Goal: Transaction & Acquisition: Purchase product/service

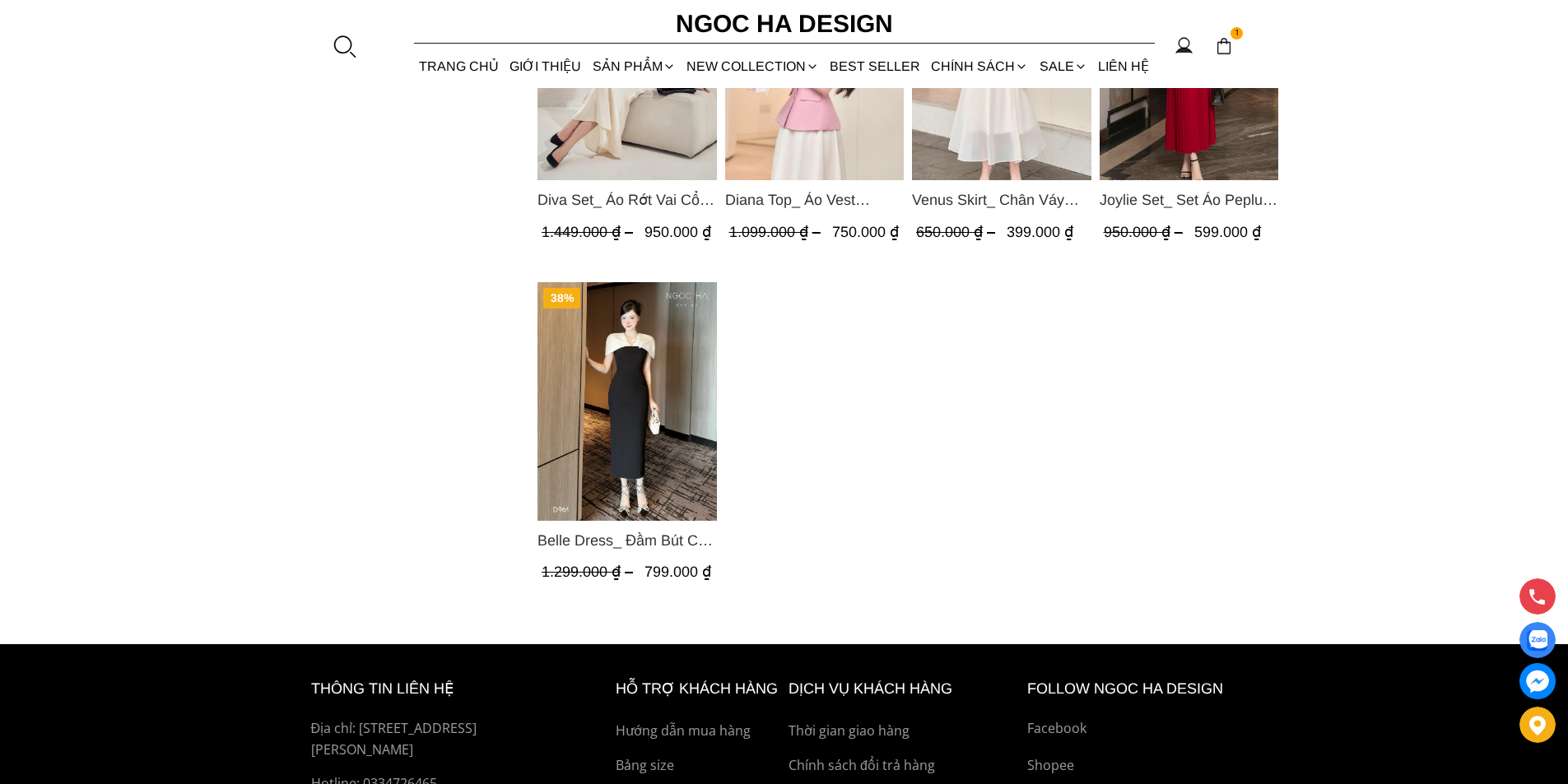
scroll to position [4691, 0]
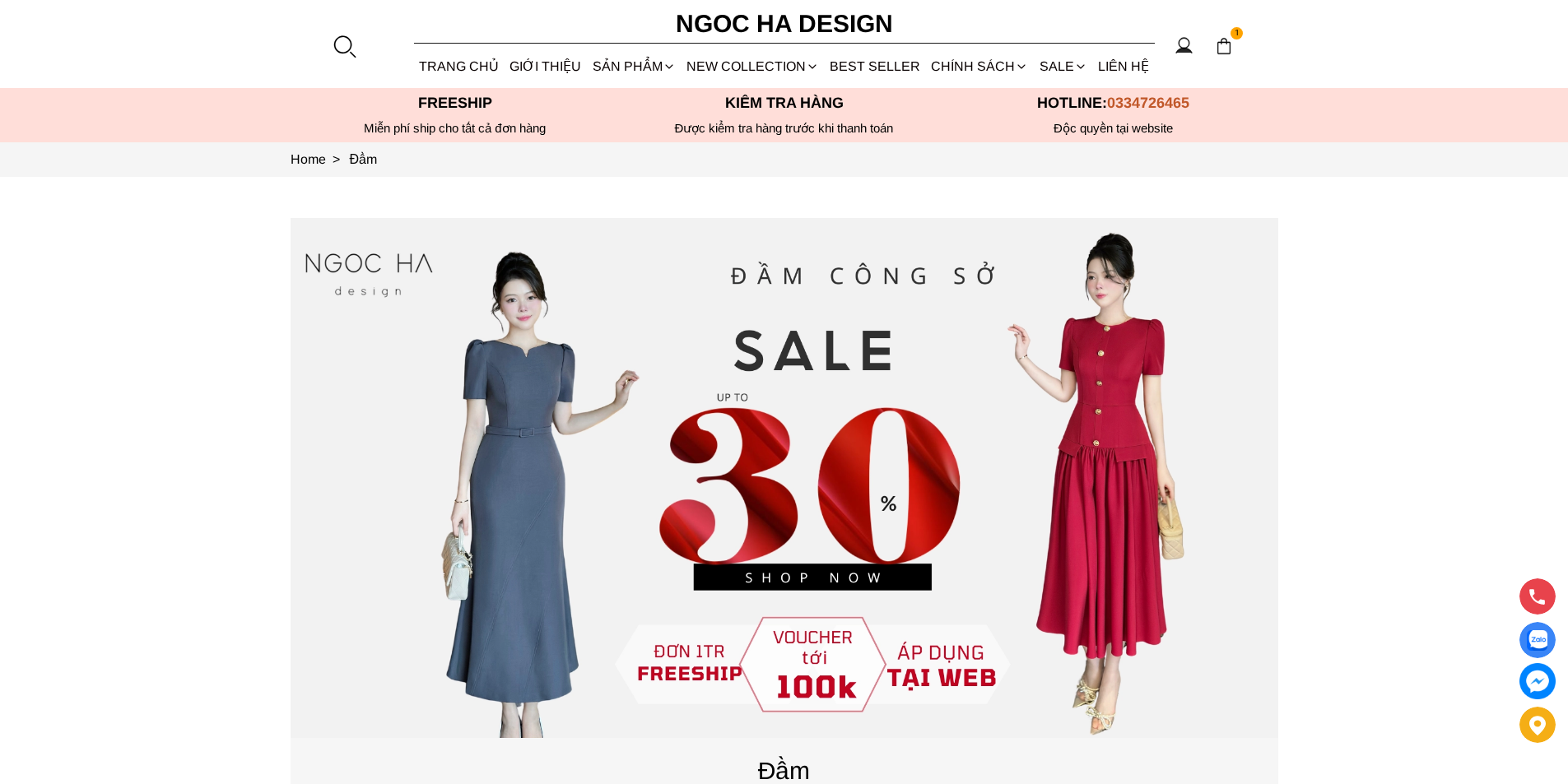
click at [344, 51] on div at bounding box center [344, 46] width 25 height 25
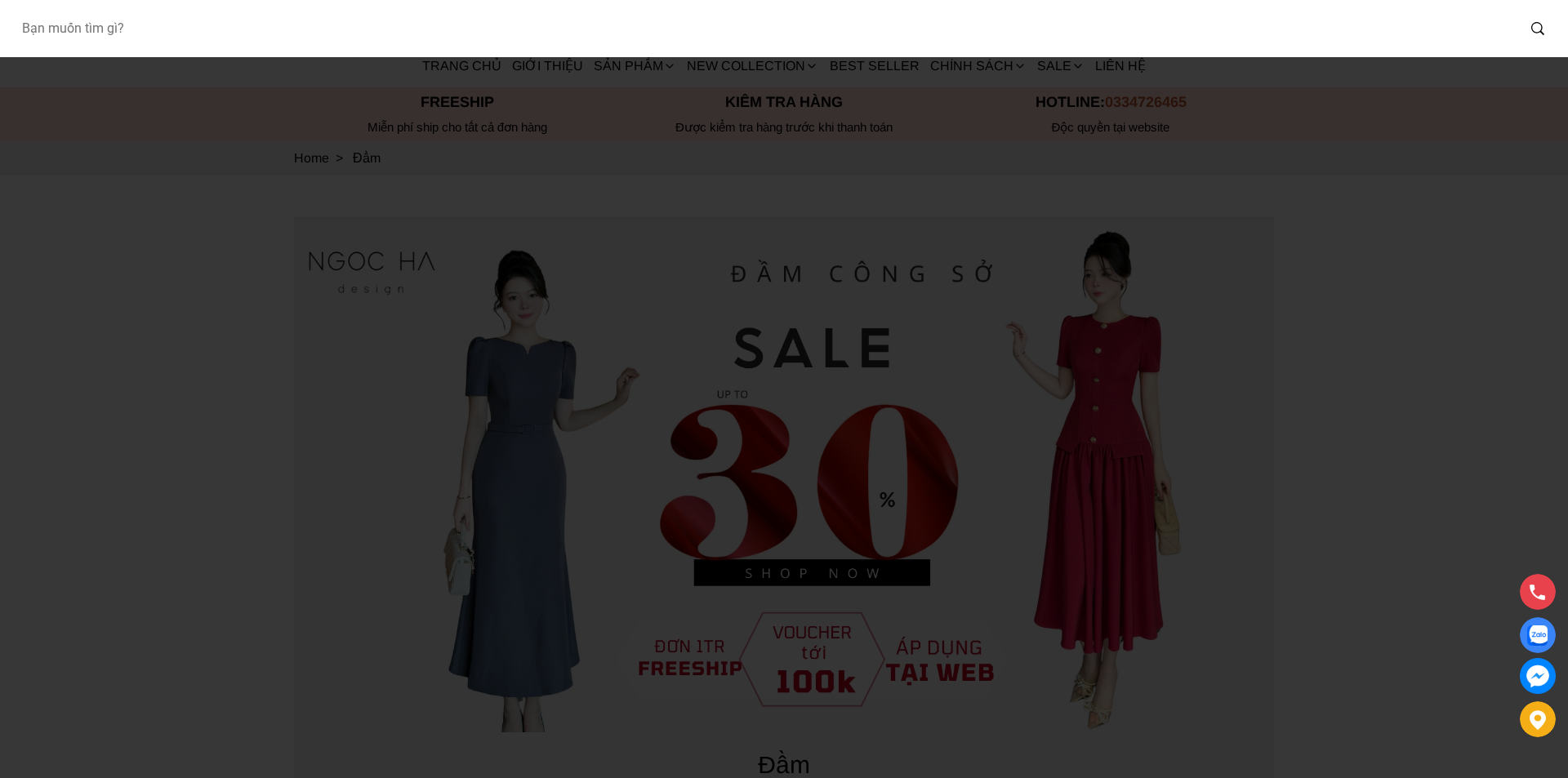
click at [305, 41] on input "Input search Bạn muốn tìm gì?" at bounding box center [762, 28] width 1507 height 38
type input "A936"
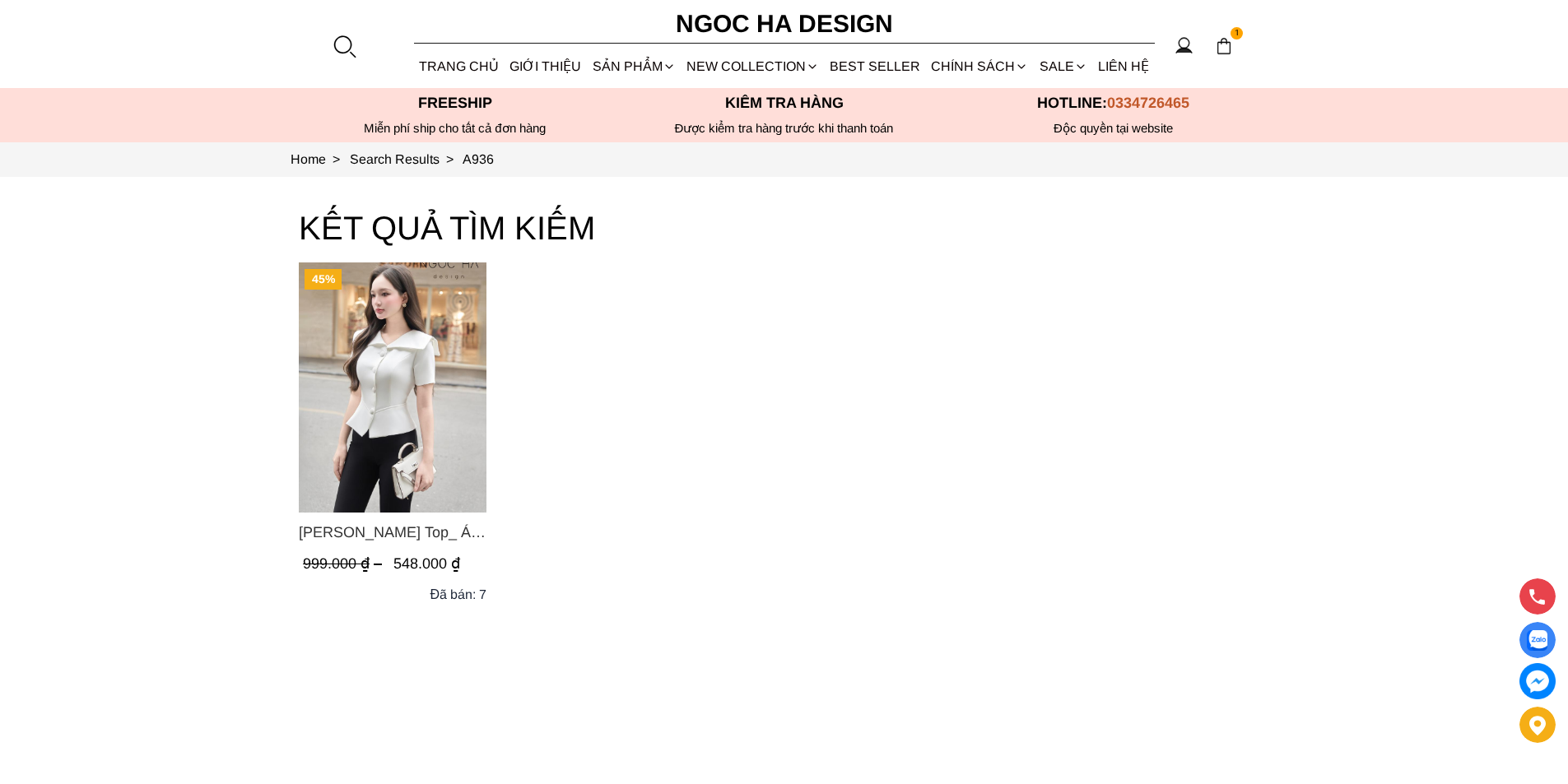
click at [429, 364] on img "Product image - Fiona Top_ Áo Vest Cách Điệu Cổ Ngang Vạt Chéo Tay Cộc Màu Trắn…" at bounding box center [392, 388] width 187 height 250
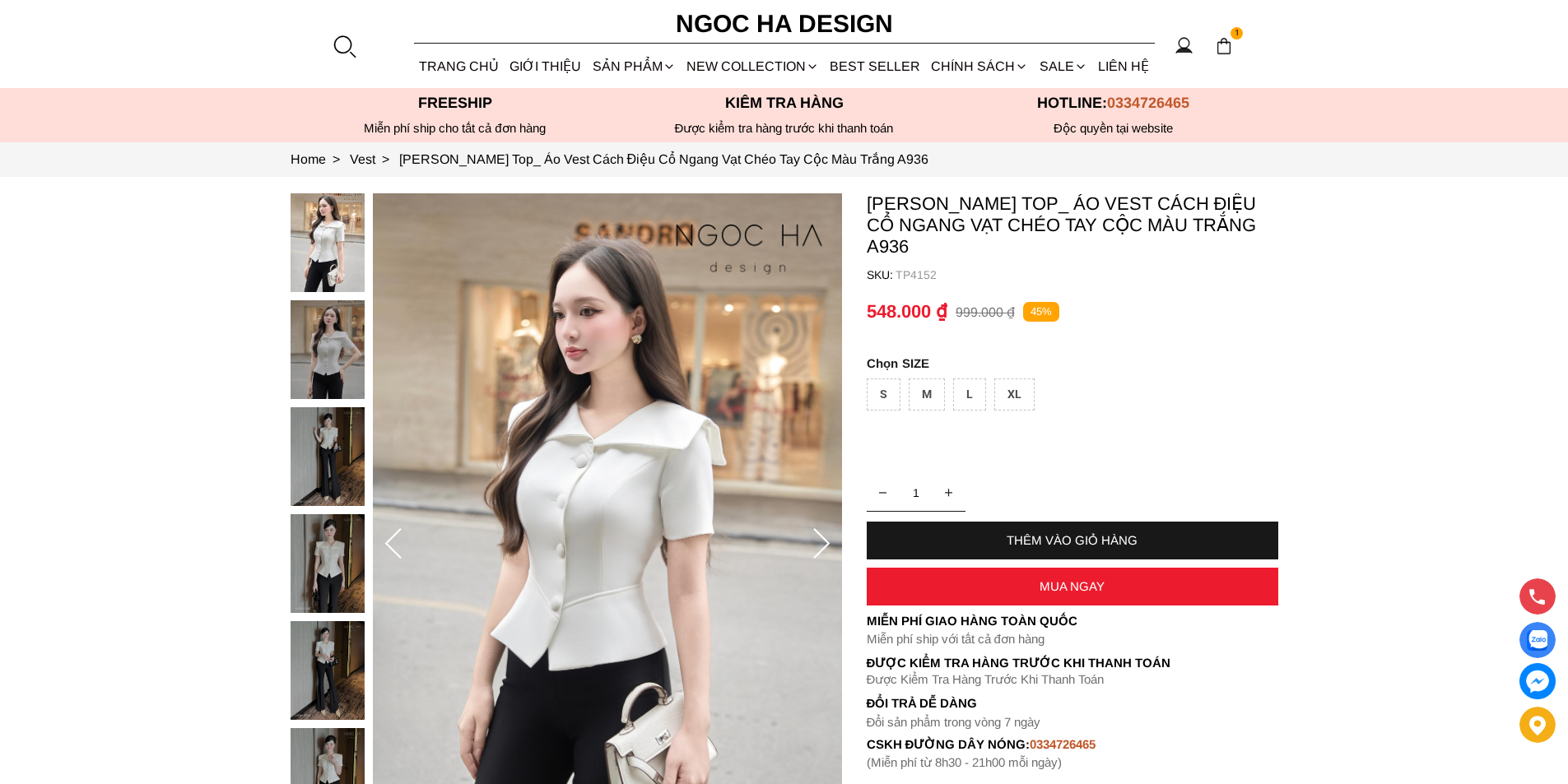
scroll to position [165, 0]
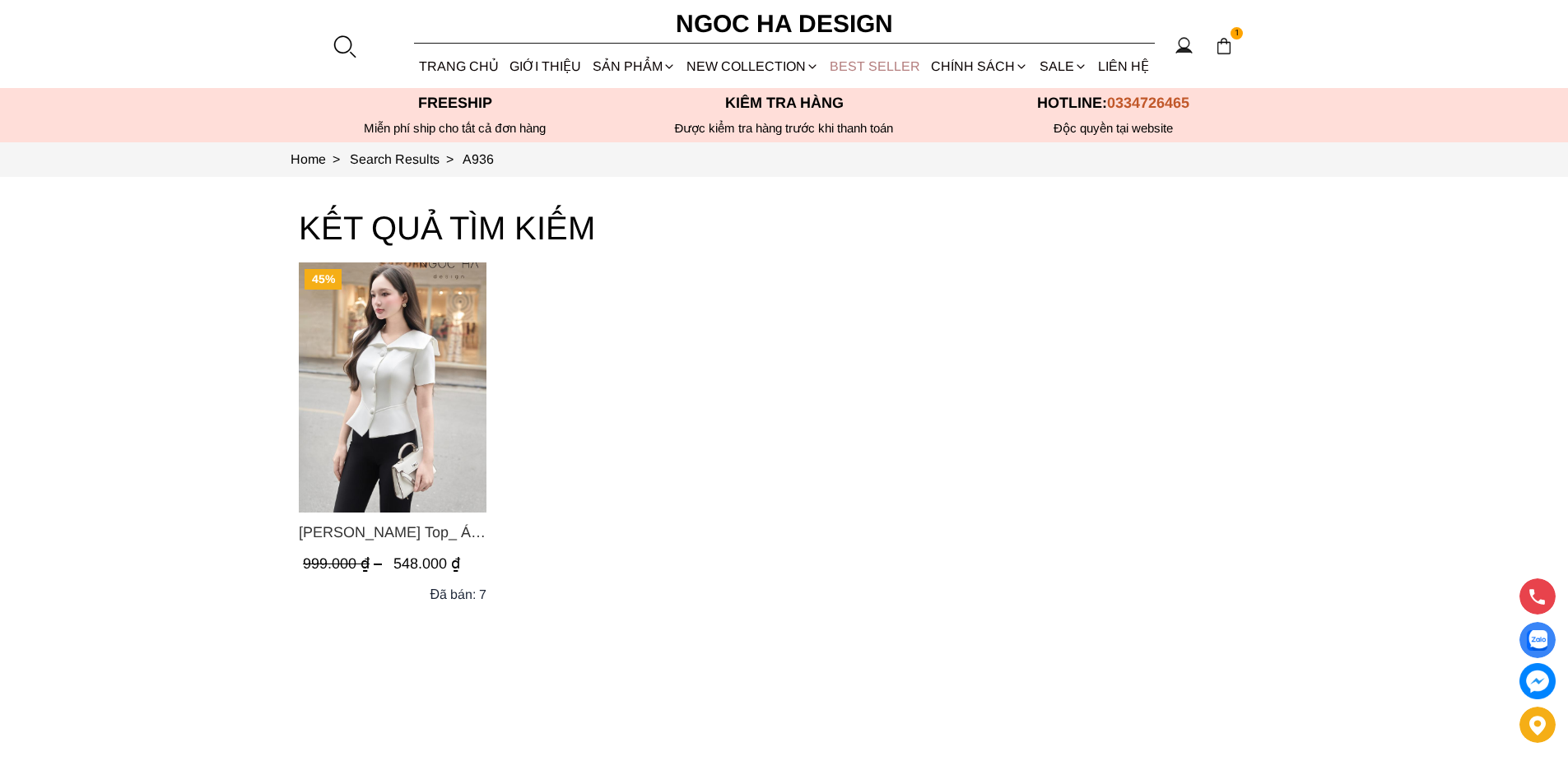
click at [885, 60] on link "BEST SELLER" at bounding box center [875, 66] width 101 height 44
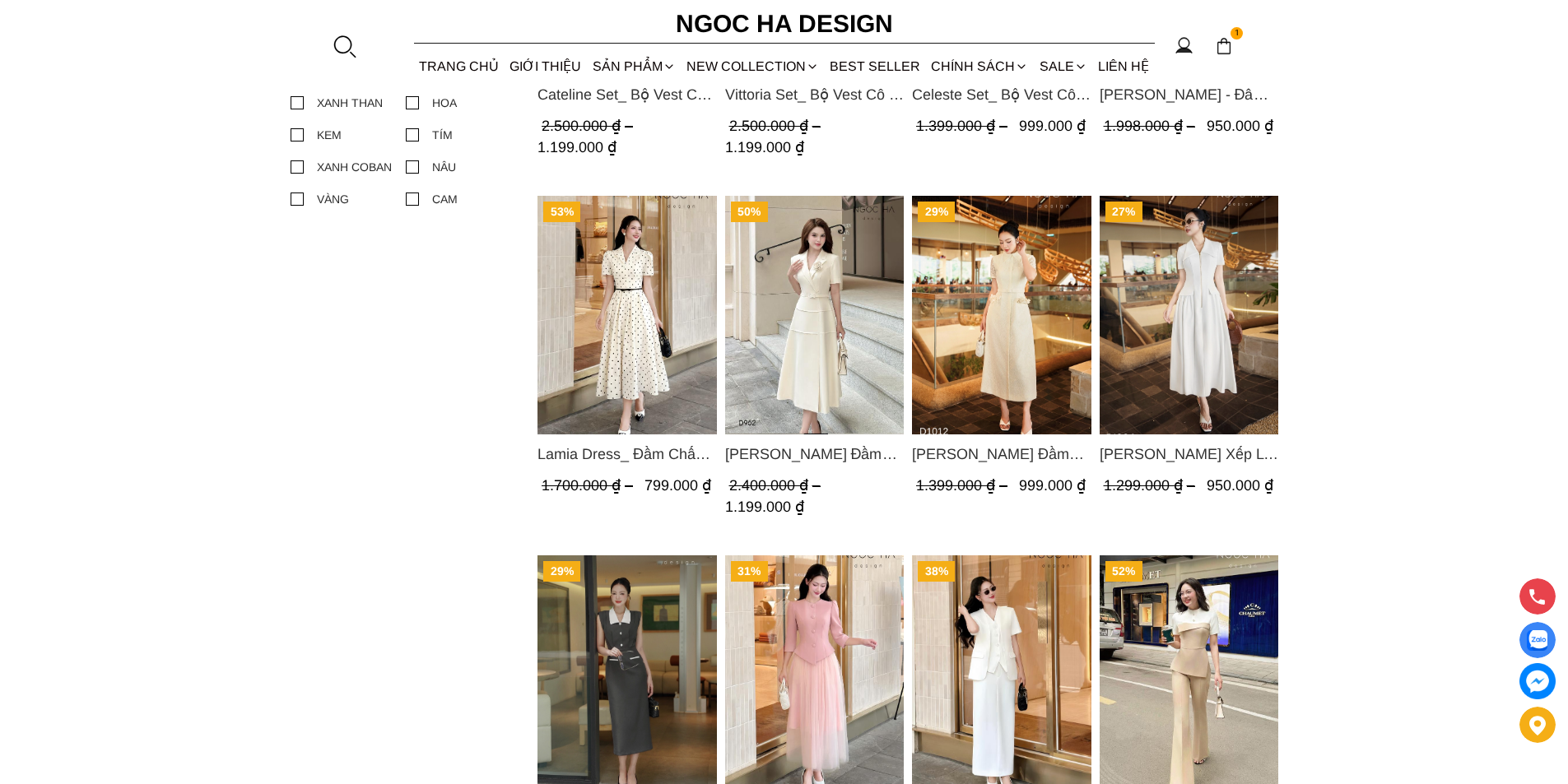
scroll to position [1571, 0]
